Goal: Task Accomplishment & Management: Complete application form

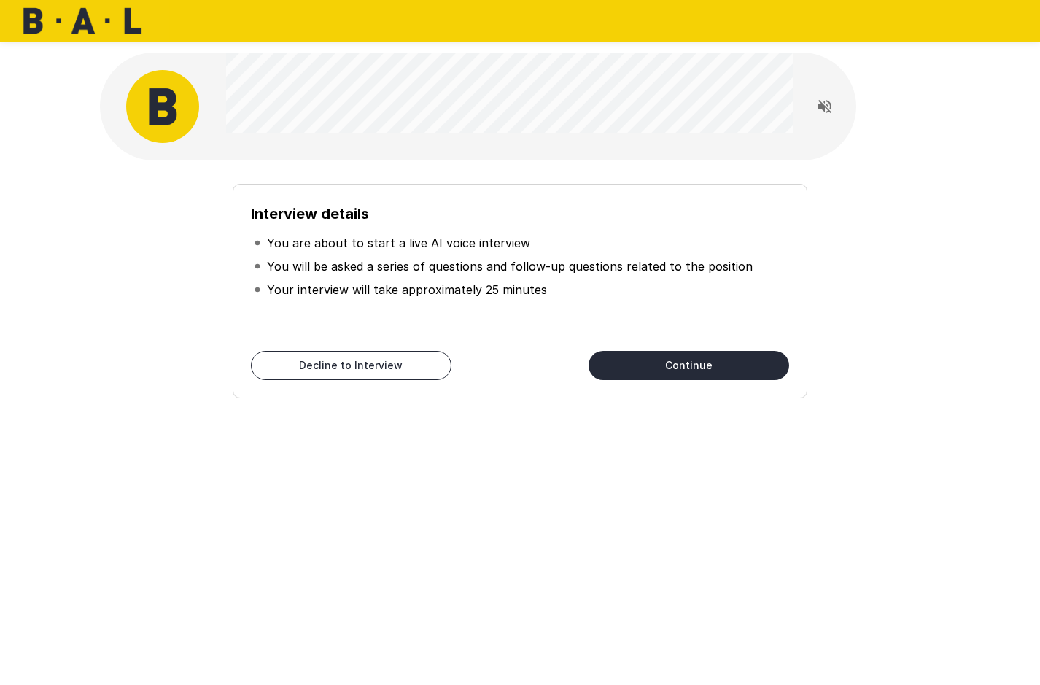
click at [693, 366] on button "Continue" at bounding box center [688, 365] width 201 height 29
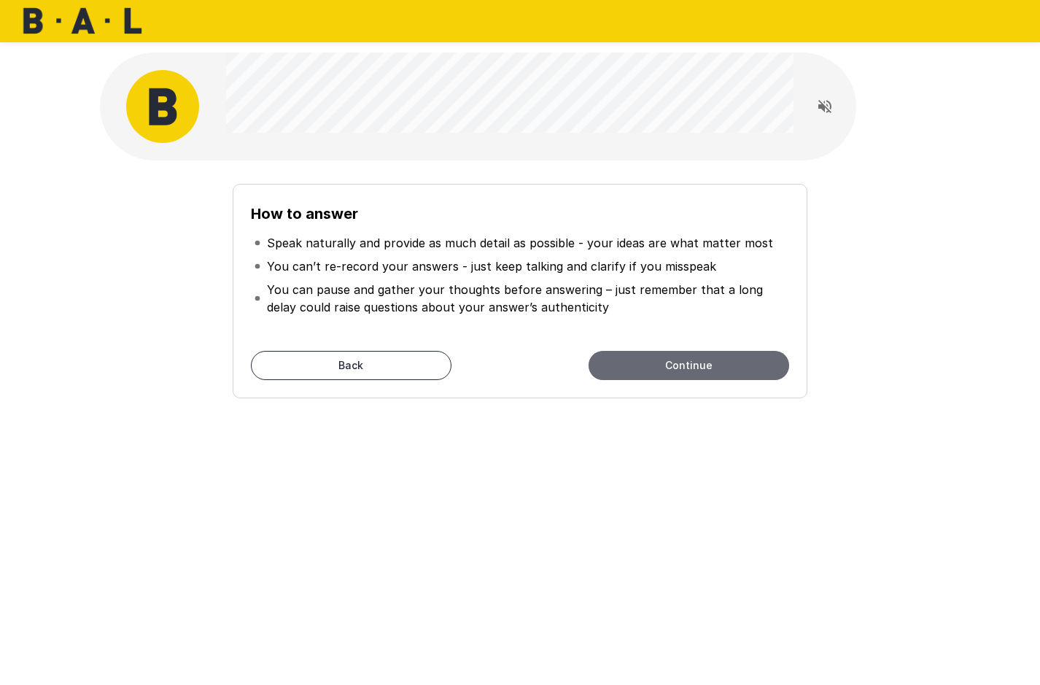
click at [693, 366] on button "Continue" at bounding box center [688, 365] width 201 height 29
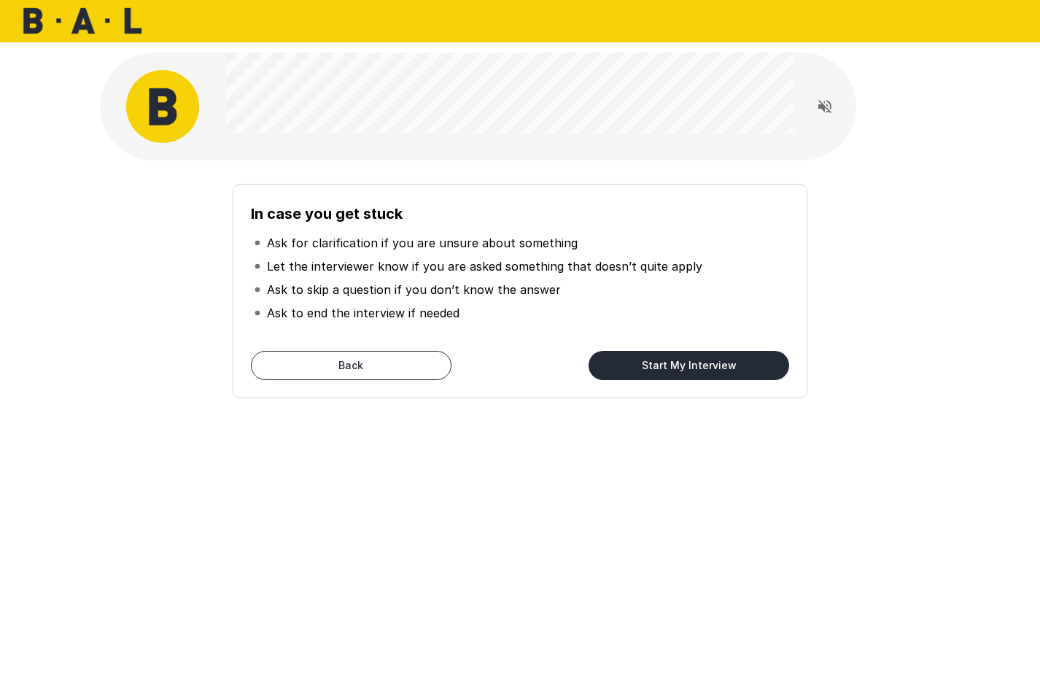
click at [690, 367] on button "Start My Interview" at bounding box center [688, 365] width 201 height 29
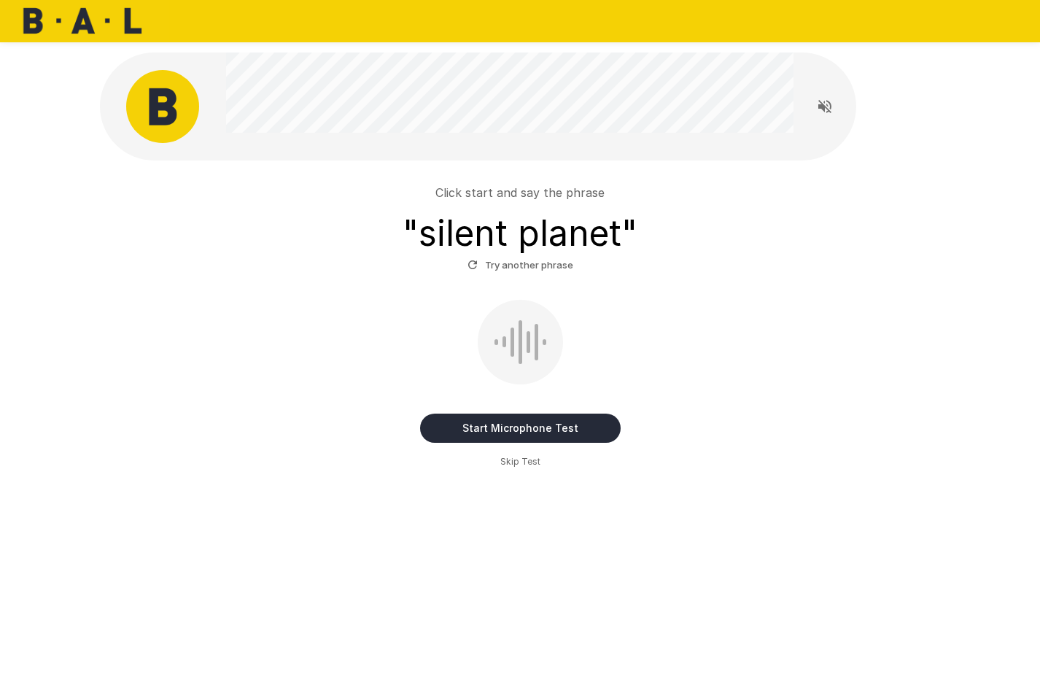
click at [538, 425] on button "Start Microphone Test" at bounding box center [520, 427] width 201 height 29
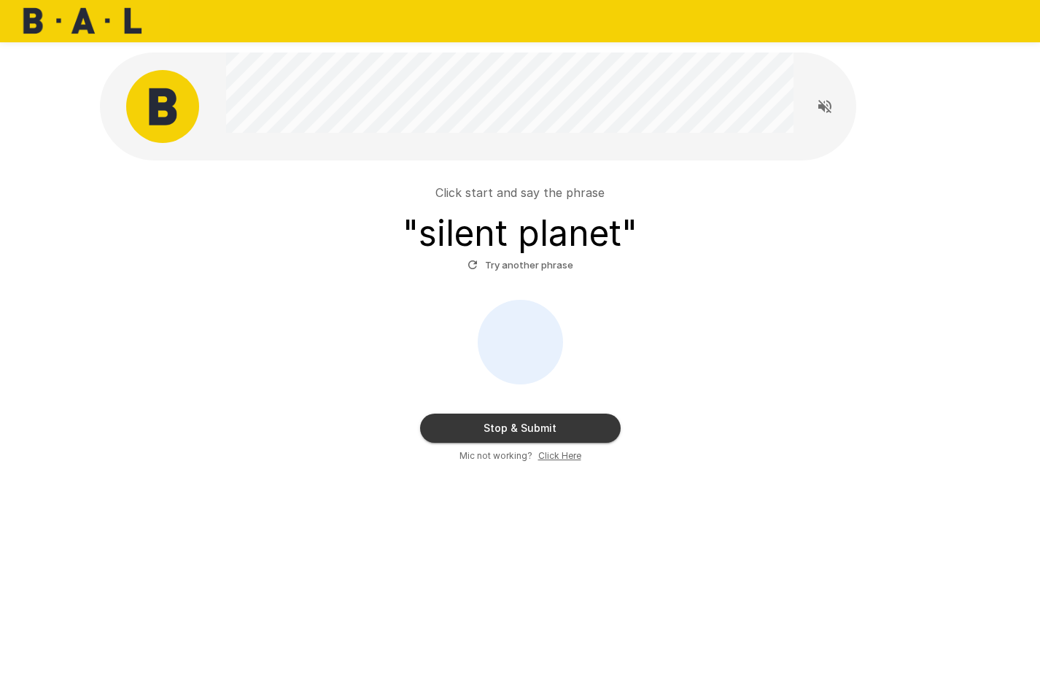
click at [590, 424] on button "Stop & Submit" at bounding box center [520, 427] width 201 height 29
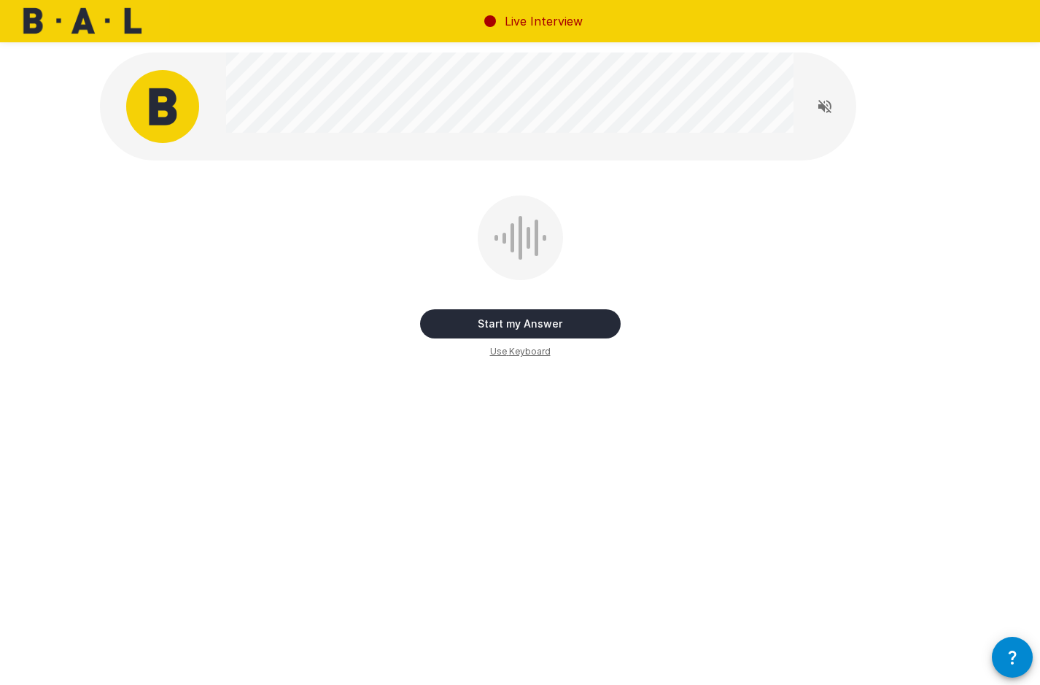
click at [577, 329] on button "Start my Answer" at bounding box center [520, 323] width 201 height 29
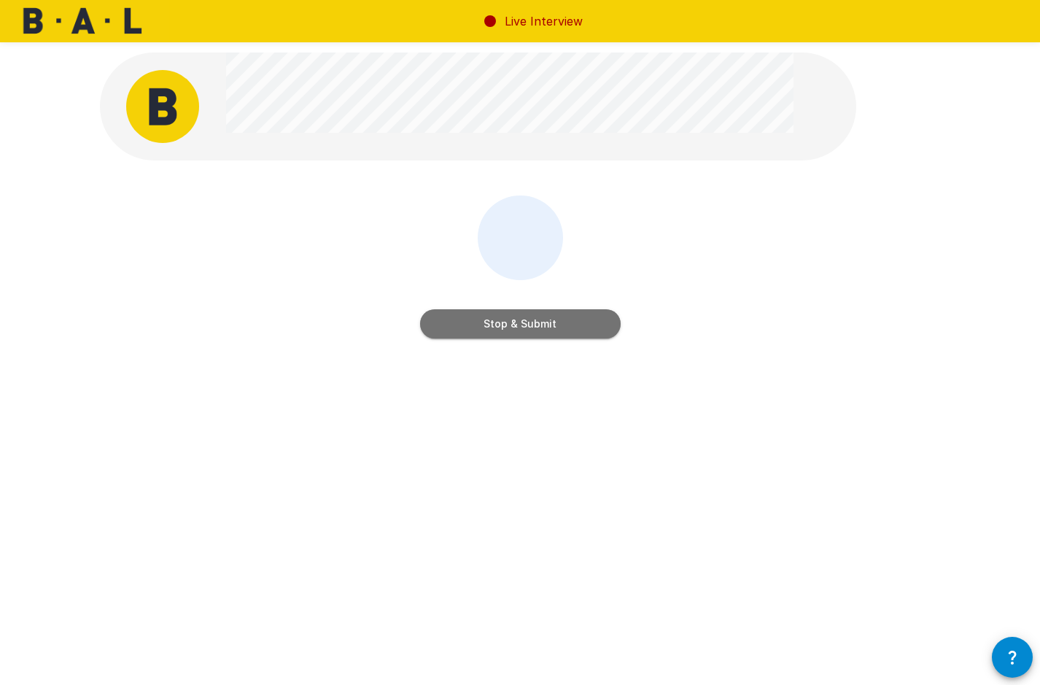
click at [577, 330] on button "Stop & Submit" at bounding box center [520, 323] width 201 height 29
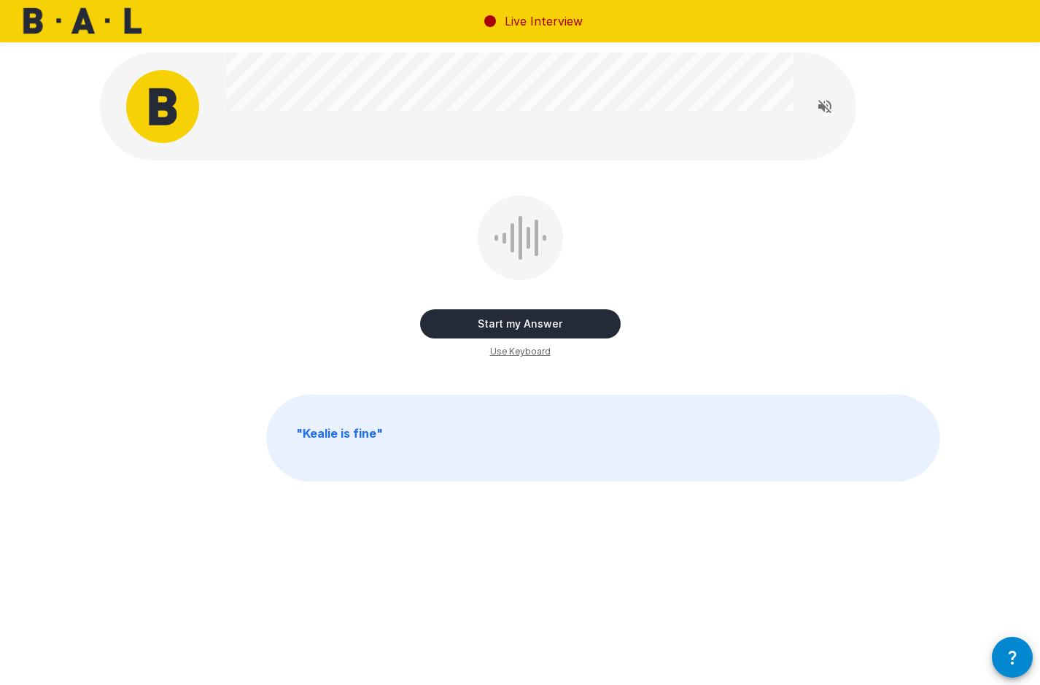
click at [563, 321] on button "Start my Answer" at bounding box center [520, 323] width 201 height 29
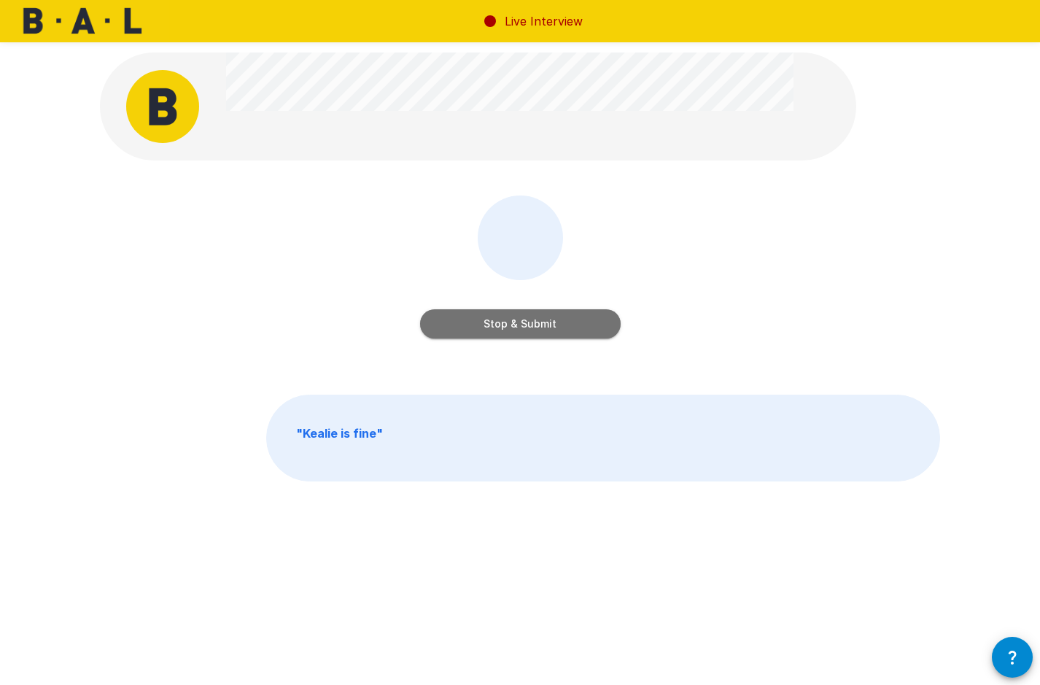
click at [563, 321] on button "Stop & Submit" at bounding box center [520, 323] width 201 height 29
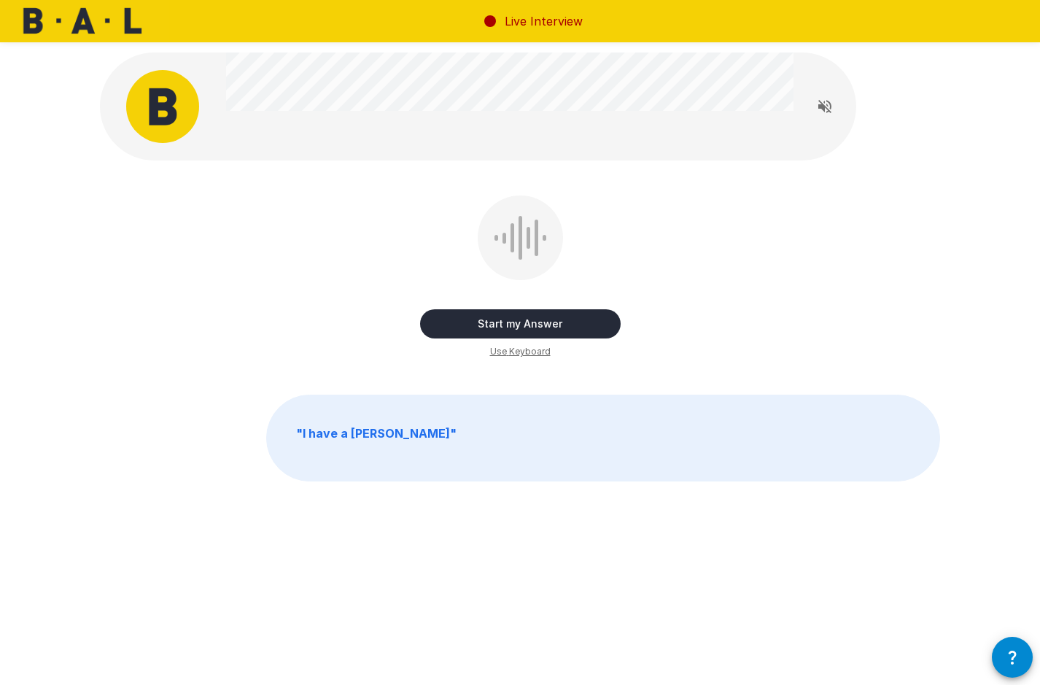
click at [546, 321] on button "Start my Answer" at bounding box center [520, 323] width 201 height 29
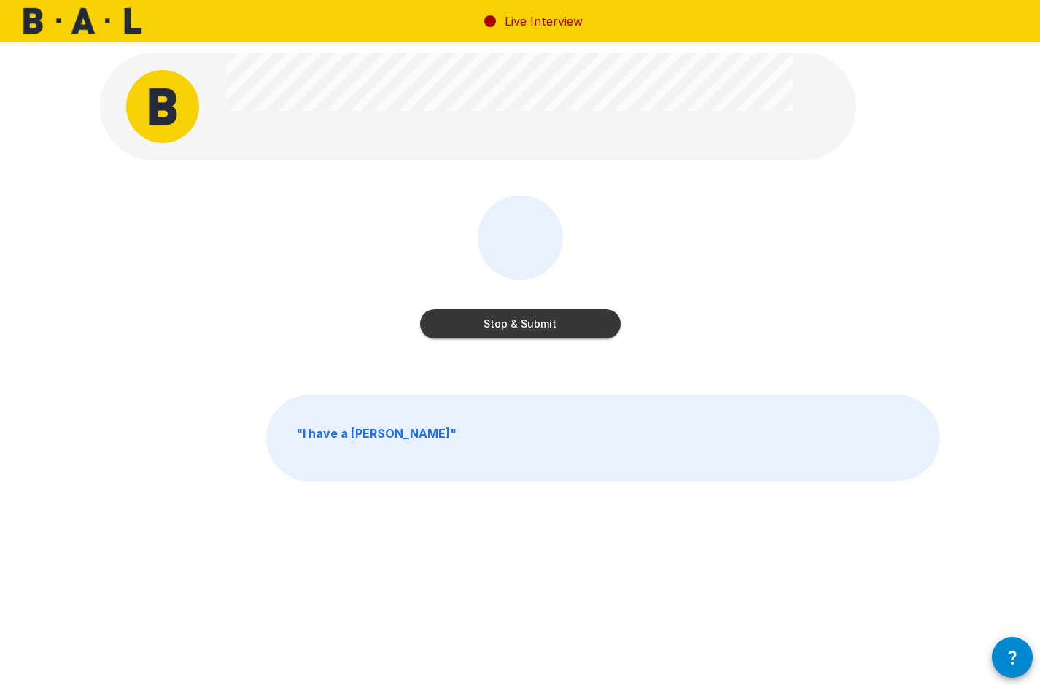
click at [550, 321] on button "Stop & Submit" at bounding box center [520, 323] width 201 height 29
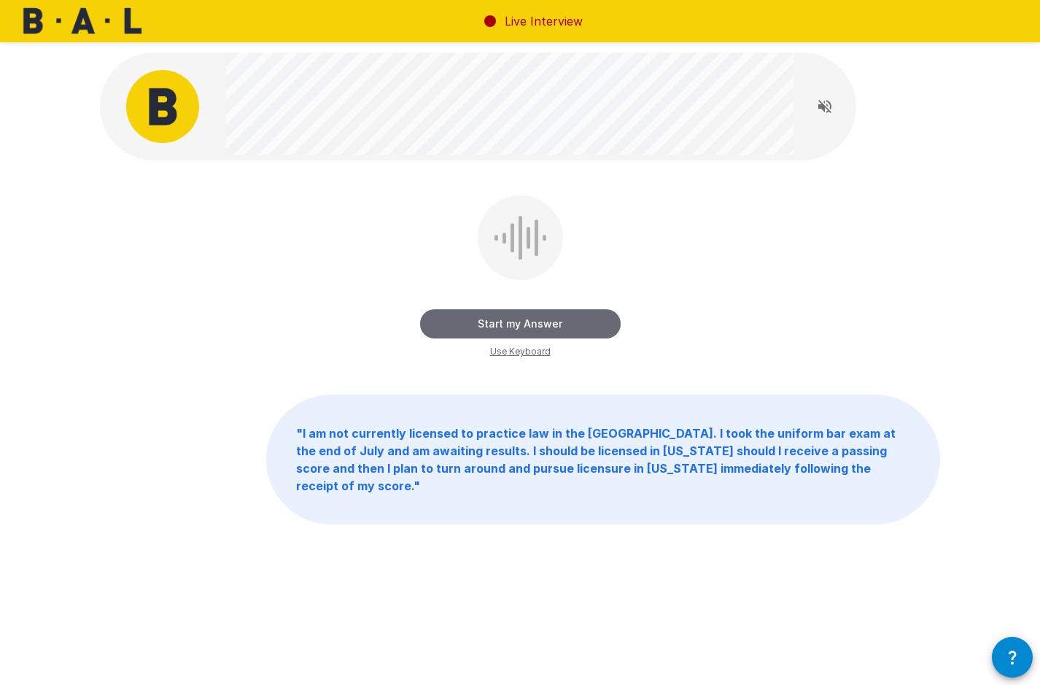
click at [553, 319] on button "Start my Answer" at bounding box center [520, 323] width 201 height 29
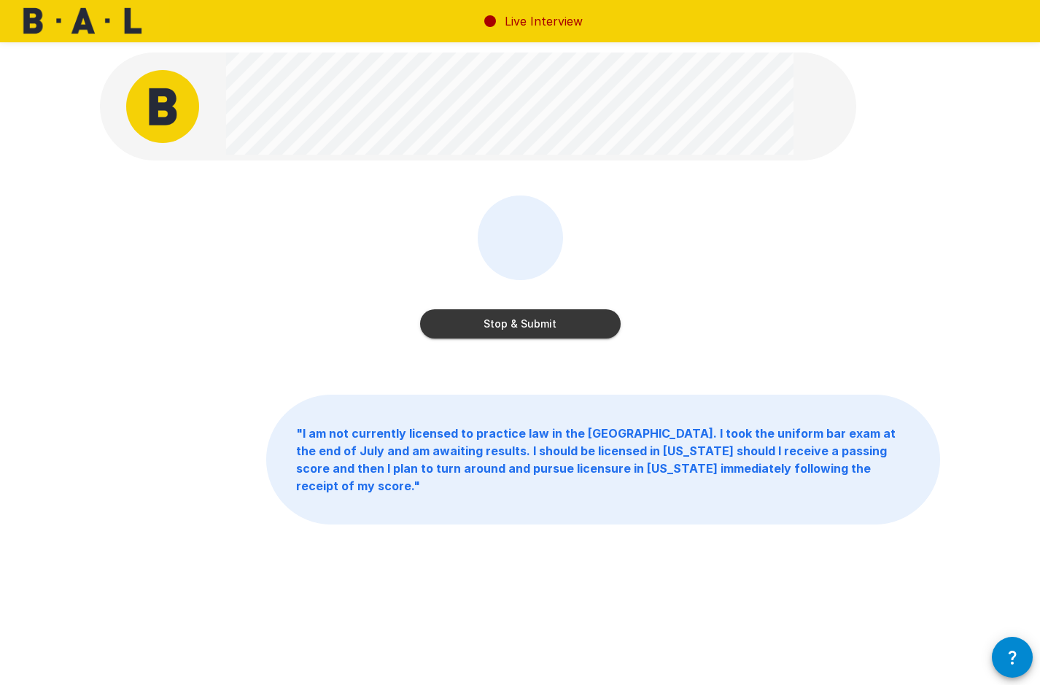
click at [571, 319] on button "Stop & Submit" at bounding box center [520, 323] width 201 height 29
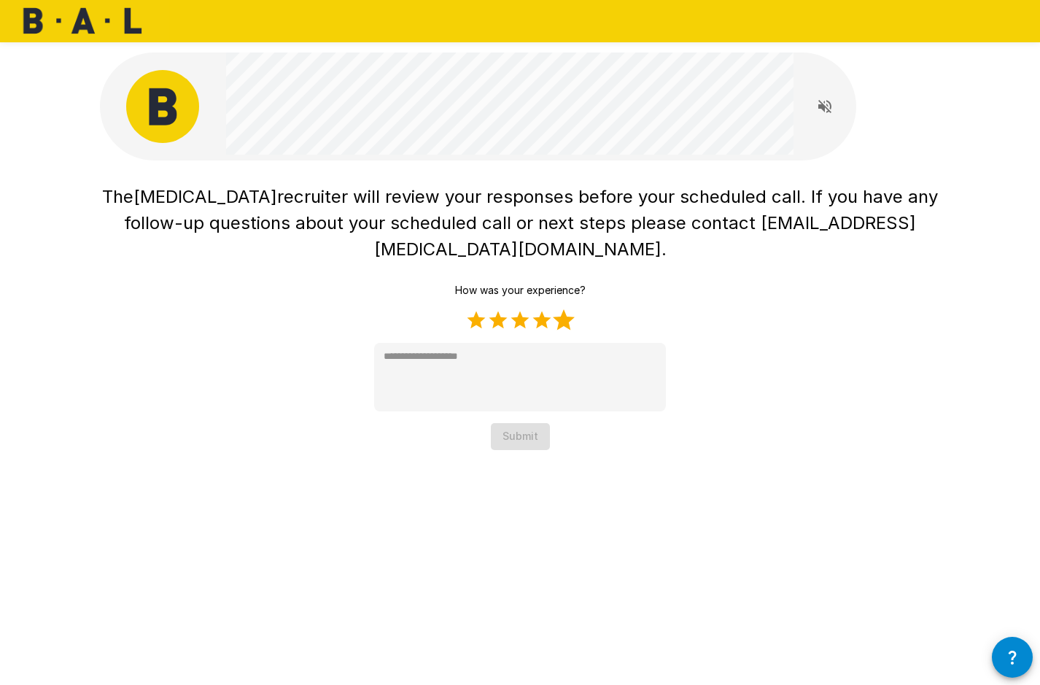
click at [562, 309] on label "5 Stars" at bounding box center [564, 320] width 22 height 22
type textarea "*"
click at [515, 423] on button "Submit" at bounding box center [520, 436] width 59 height 27
